Goal: Information Seeking & Learning: Learn about a topic

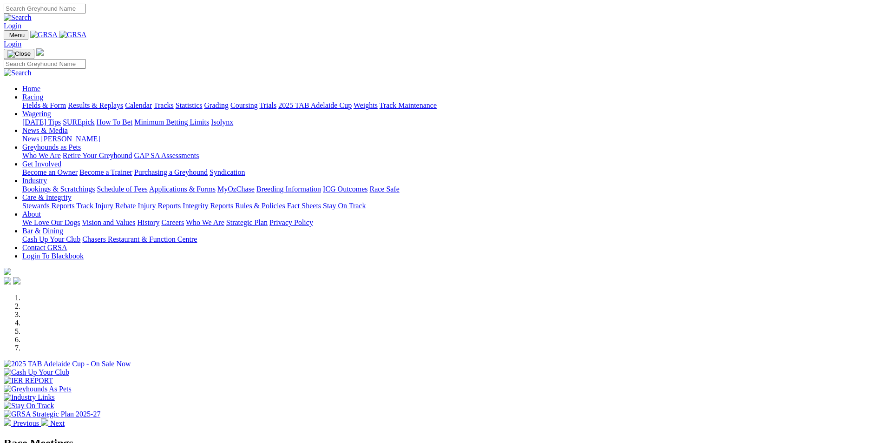
click at [48, 418] on img at bounding box center [44, 421] width 7 height 7
click at [43, 93] on link "Racing" at bounding box center [32, 97] width 21 height 8
click at [152, 101] on link "Calendar" at bounding box center [138, 105] width 27 height 8
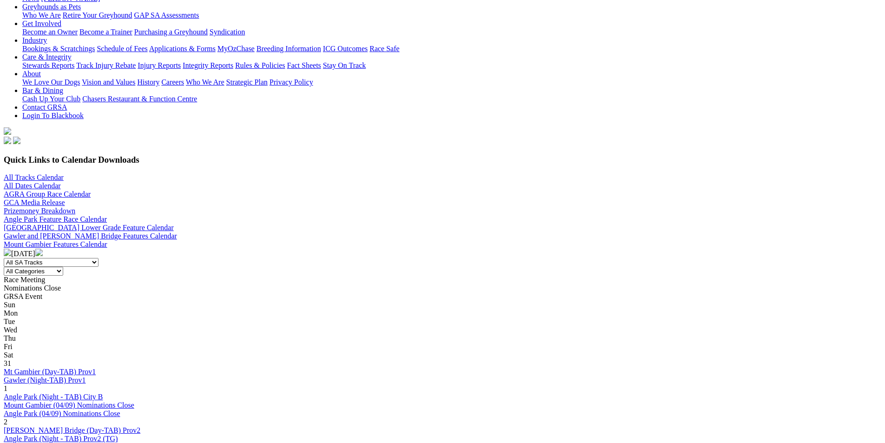
scroll to position [159, 0]
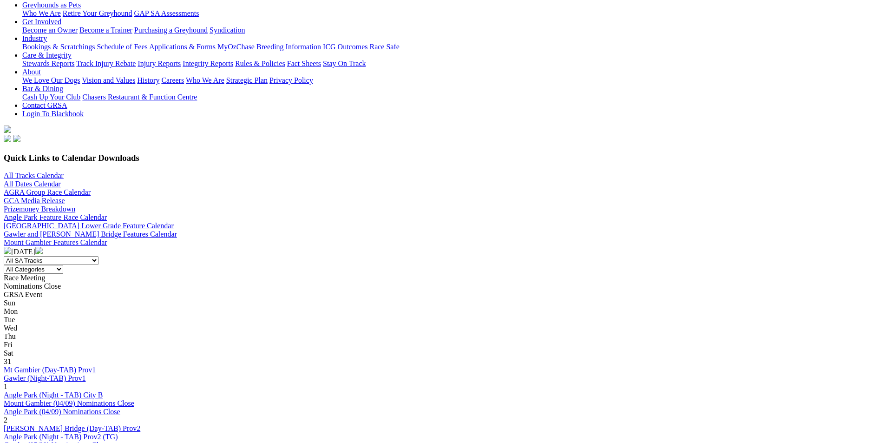
click at [43, 247] on img at bounding box center [38, 250] width 7 height 7
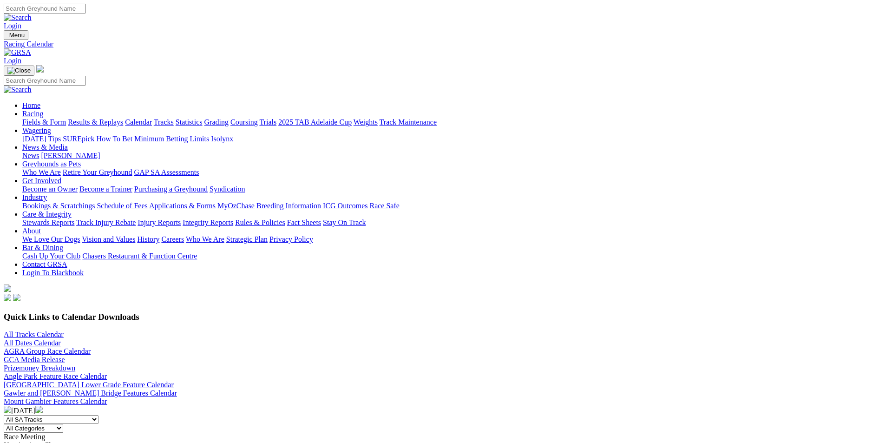
click at [31, 48] on link at bounding box center [17, 52] width 27 height 8
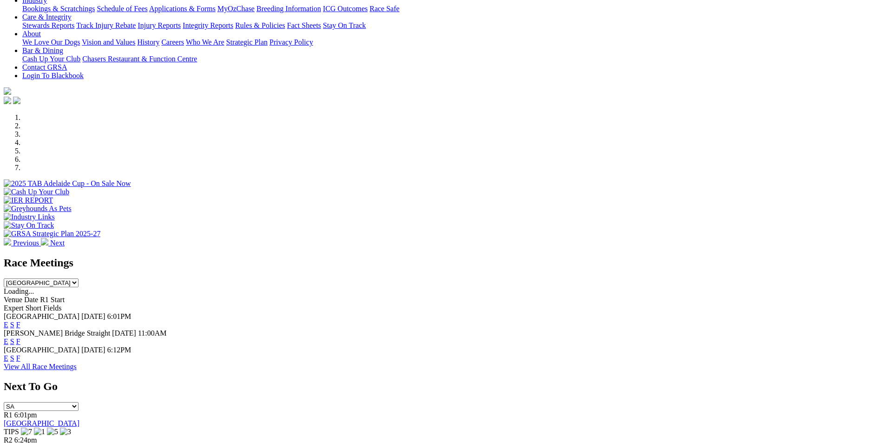
scroll to position [232, 0]
